Goal: Task Accomplishment & Management: Manage account settings

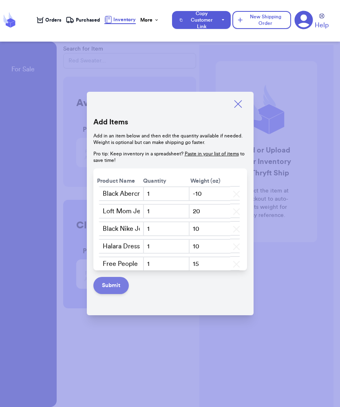
scroll to position [1043, 0]
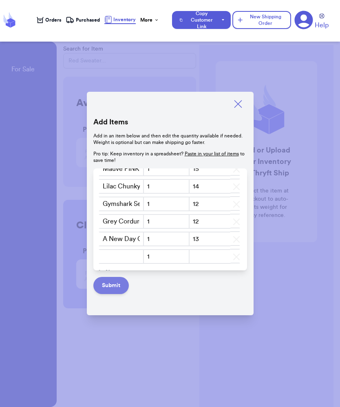
click at [113, 289] on button "Submit" at bounding box center [111, 285] width 36 height 17
click at [113, 288] on button "Submit" at bounding box center [111, 285] width 36 height 17
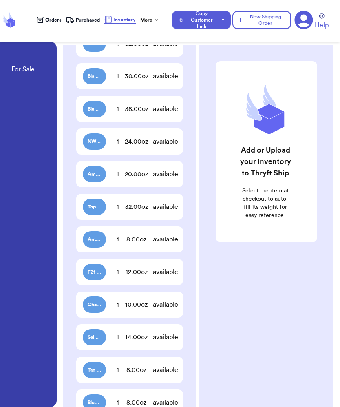
scroll to position [3741, 0]
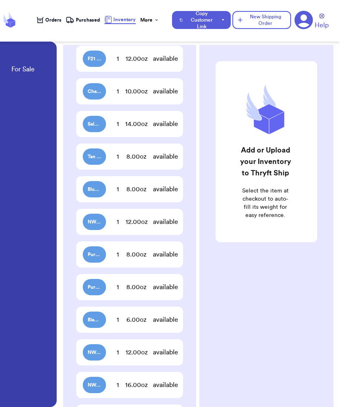
click at [151, 386] on div "16.00 oz" at bounding box center [136, 385] width 33 height 10
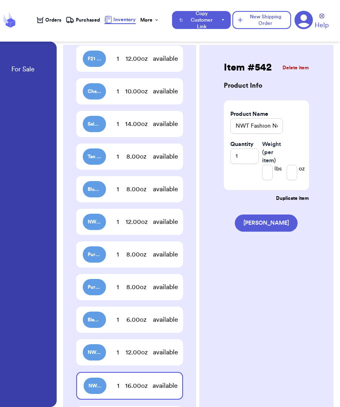
click at [124, 354] on div "12.00 oz" at bounding box center [136, 353] width 33 height 10
type input "NWT Blue Windsor Dress SZ S/M"
type input "0"
type input "12"
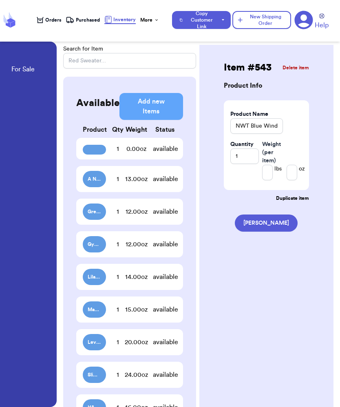
scroll to position [0, 0]
click at [138, 153] on div "0.00 oz" at bounding box center [136, 149] width 33 height 10
type input "0"
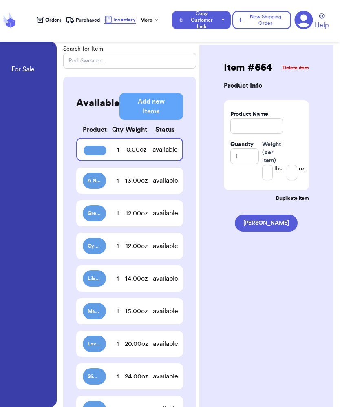
click at [137, 182] on div "13.00 oz" at bounding box center [136, 181] width 33 height 10
type input "A New Day Cropped Cardigan SZ M/L"
type input "13"
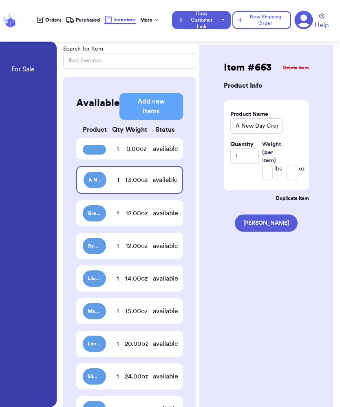
click at [135, 209] on div "12.00 oz" at bounding box center [136, 214] width 33 height 10
type input "Grey Corduroy Shacket SZ L-XL"
type input "12"
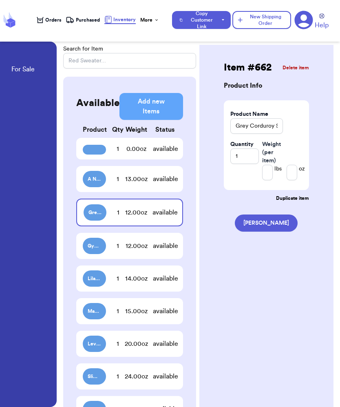
click at [137, 250] on div "12.00 oz" at bounding box center [136, 246] width 33 height 10
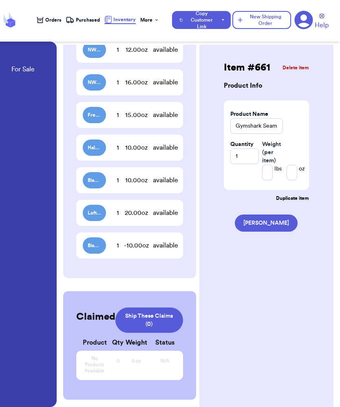
scroll to position [4045, 0]
click at [151, 243] on div "-10.00 oz" at bounding box center [136, 246] width 33 height 10
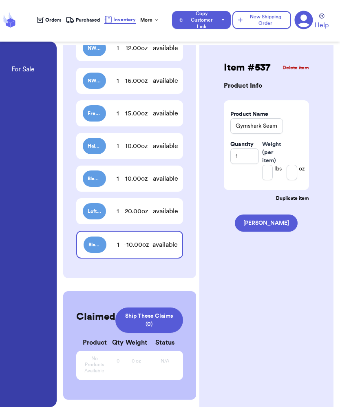
type input "Black Abercrombie jeans Sz 24'"
type input "-1"
type input "-10"
click at [96, 244] on span "Black Abercrombie jeans Sz 24'" at bounding box center [95, 245] width 13 height 7
click at [268, 173] on input "-1" at bounding box center [267, 173] width 11 height 16
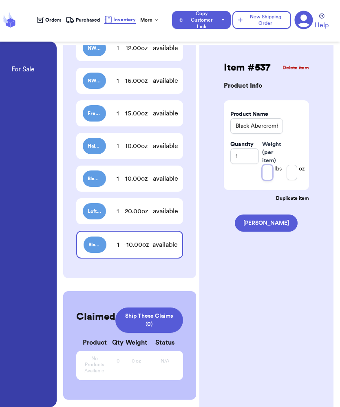
click at [271, 174] on input "1" at bounding box center [267, 173] width 11 height 16
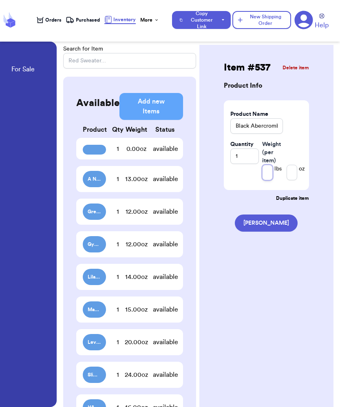
scroll to position [0, 0]
type input "111"
click at [123, 20] on span "Inventory" at bounding box center [124, 19] width 22 height 7
click at [25, 75] on link "For Sale" at bounding box center [22, 69] width 23 height 11
click at [26, 73] on link "For Sale" at bounding box center [22, 69] width 23 height 11
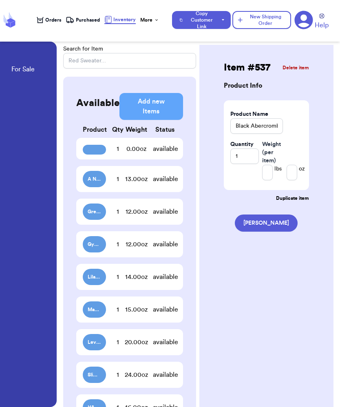
click at [26, 67] on link "For Sale" at bounding box center [22, 69] width 23 height 11
click at [80, 22] on span "Purchased" at bounding box center [88, 20] width 24 height 7
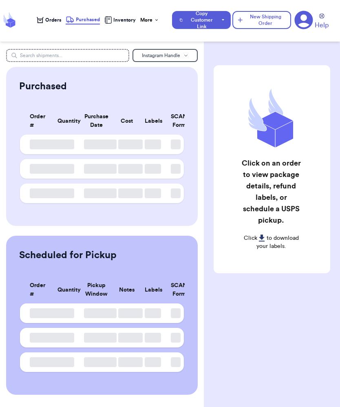
click at [55, 23] on span "Orders" at bounding box center [53, 20] width 16 height 7
